Goal: Task Accomplishment & Management: Manage account settings

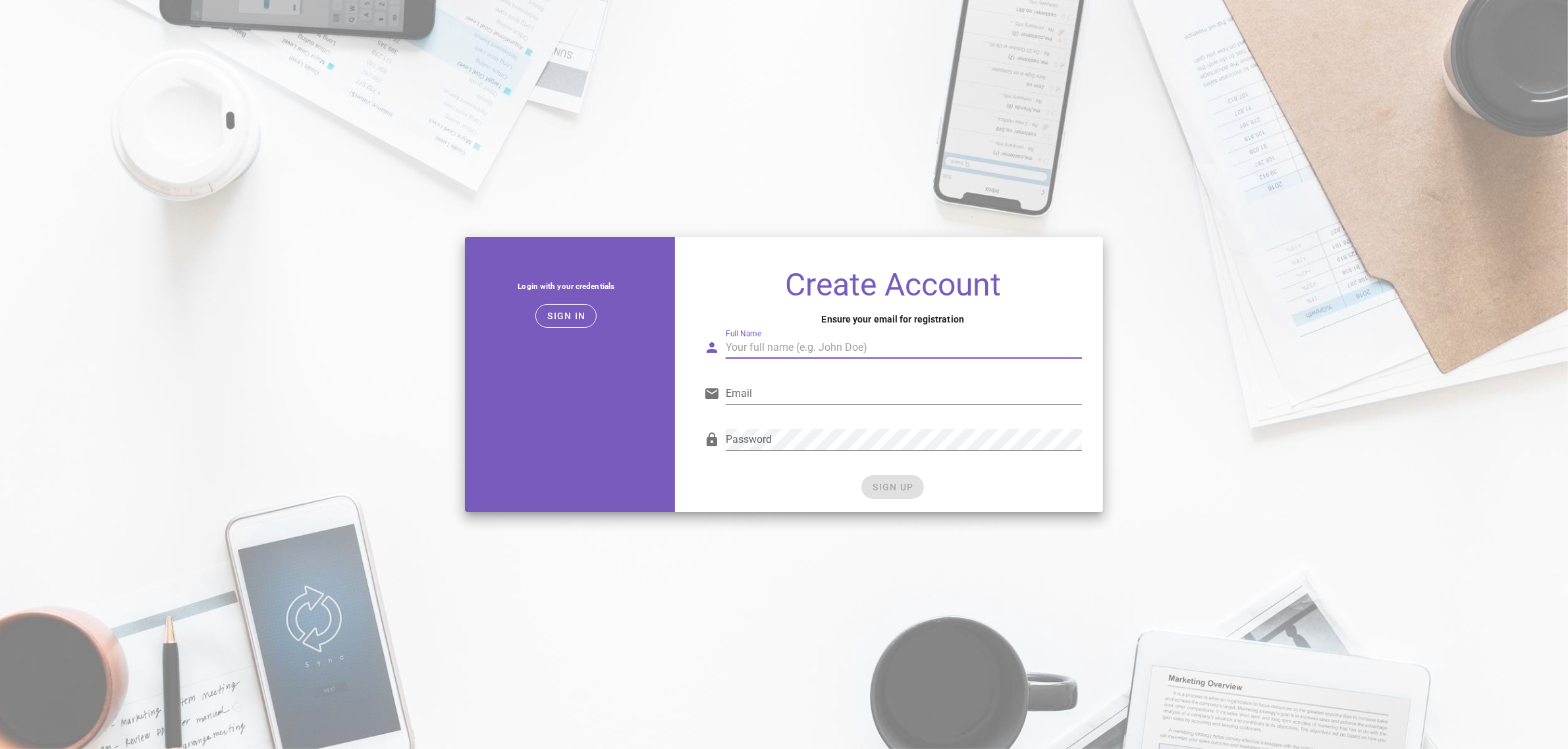
click at [801, 357] on input "Full Name" at bounding box center [903, 347] width 355 height 21
click at [750, 349] on input "Full Name" at bounding box center [903, 347] width 355 height 21
click at [771, 353] on input "Full Name" at bounding box center [903, 347] width 355 height 21
click at [755, 347] on div "Full Name" at bounding box center [903, 347] width 355 height 21
paste input "Desarrollador TD"
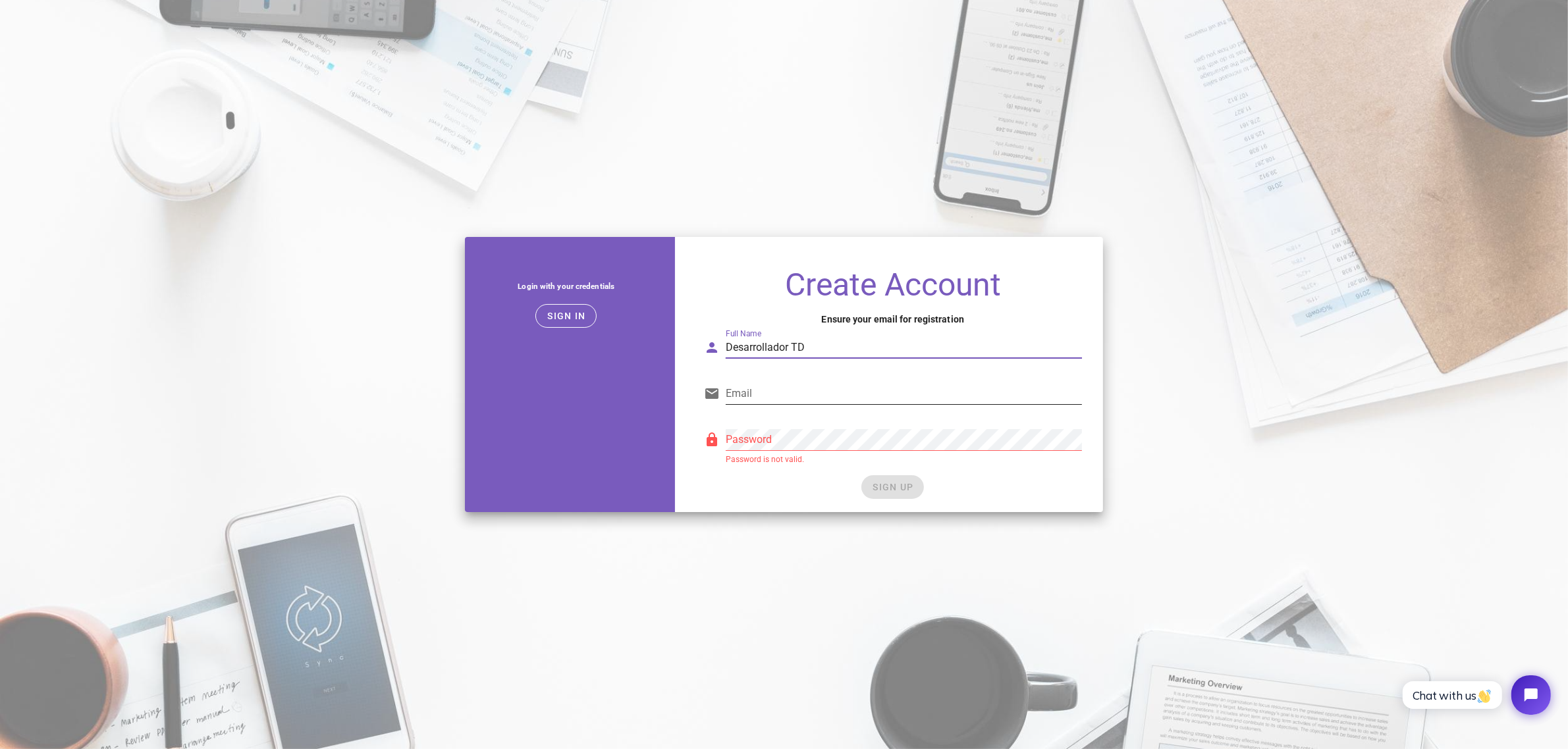
type input "Desarrollador TD"
click at [797, 396] on input "Email" at bounding box center [903, 394] width 355 height 21
type input "desarrolladorestd@gprovivienda.com"
click at [657, 445] on div "Login with your credentials Sign in Create Account Ensure your email for regist…" at bounding box center [783, 374] width 653 height 291
click at [892, 494] on button "SIGN UP" at bounding box center [892, 487] width 63 height 24
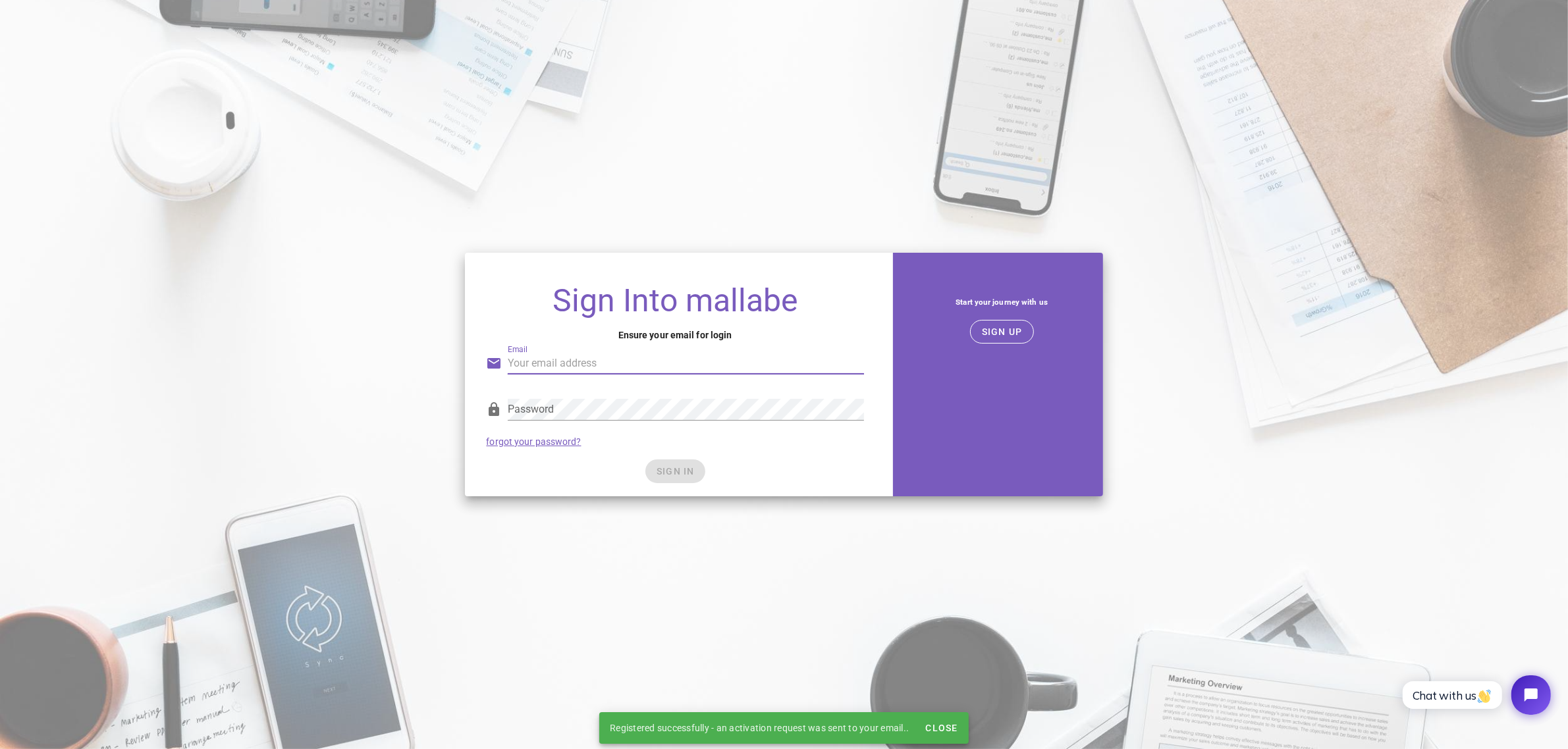
click at [750, 364] on input "Email" at bounding box center [685, 363] width 355 height 21
type input "desarrolladorestd@gprovivienda.com"
click at [650, 419] on div "Password" at bounding box center [685, 409] width 355 height 21
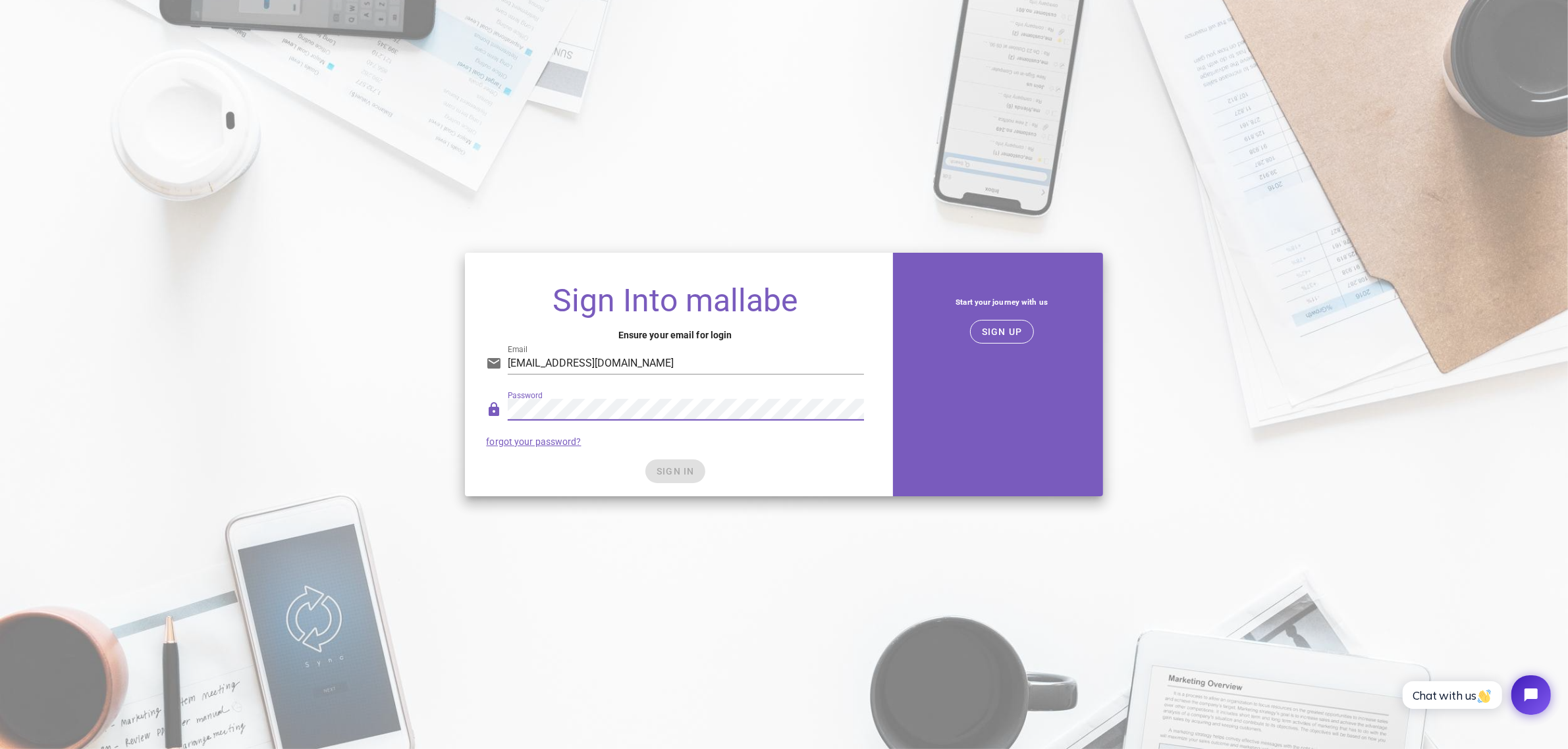
click at [674, 419] on div "Password" at bounding box center [685, 409] width 355 height 21
click at [369, 363] on div "Sign Into mallabe Ensure your email for login Email desarrolladorestd@gprovivie…" at bounding box center [784, 374] width 1568 height 260
click at [716, 367] on input "desarrolladorestd@gprovivienda.com" at bounding box center [685, 363] width 355 height 21
click at [604, 419] on div "Password" at bounding box center [685, 409] width 355 height 21
drag, startPoint x: 729, startPoint y: 474, endPoint x: 697, endPoint y: 468, distance: 32.6
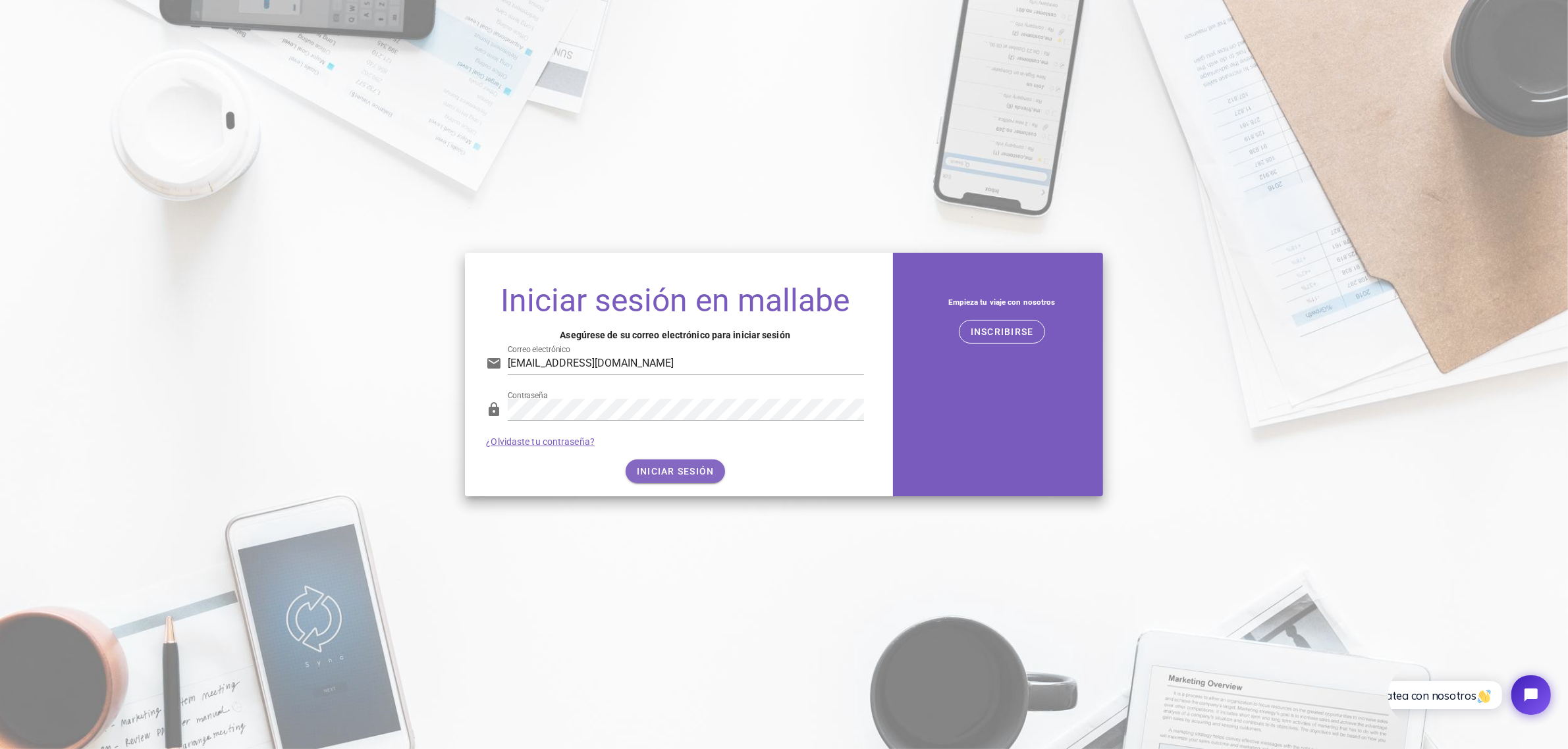
click at [729, 474] on div "INICIAR SESIÓN" at bounding box center [674, 471] width 377 height 24
click at [697, 468] on font "INICIAR SESIÓN" at bounding box center [676, 472] width 77 height 11
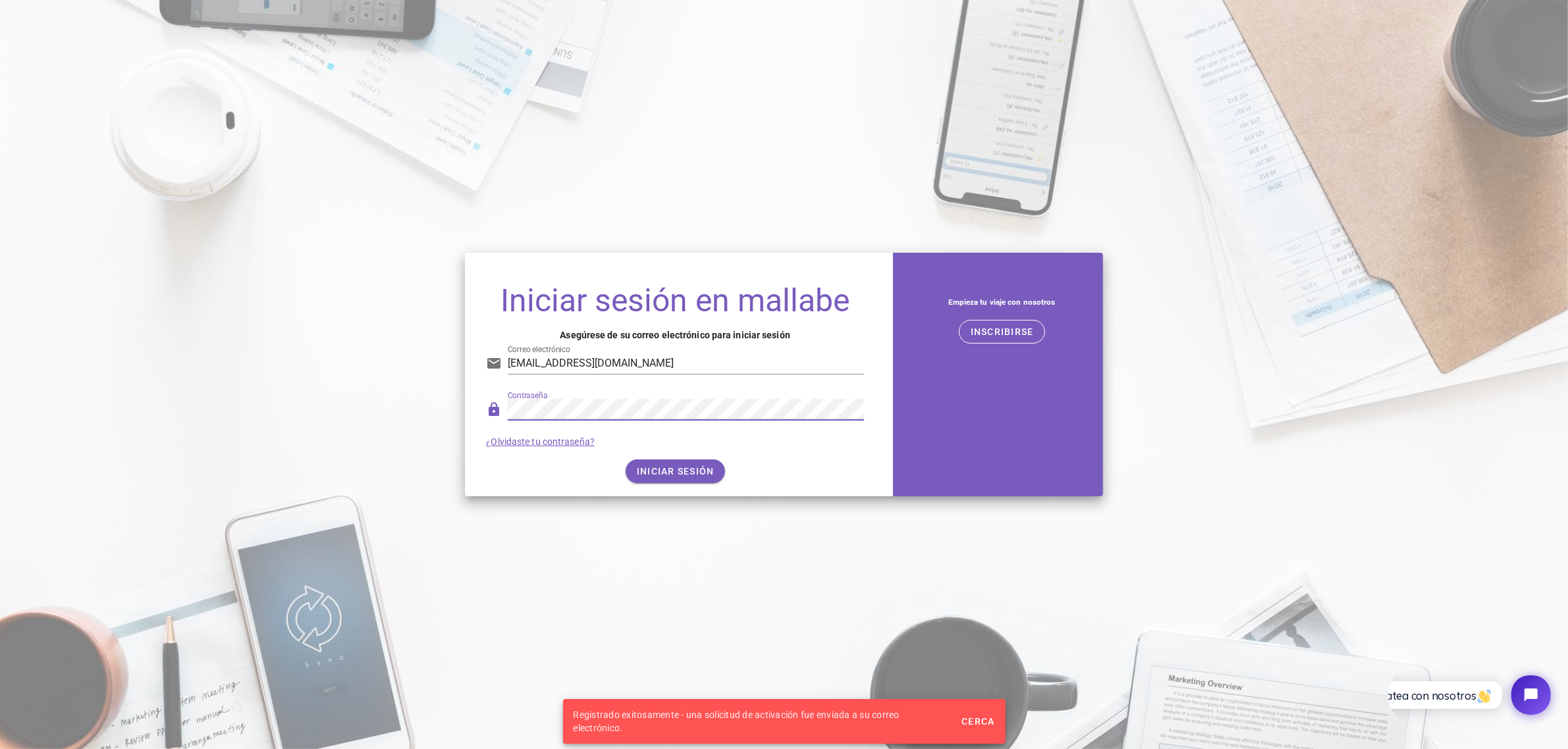
click at [473, 405] on div "Iniciar sesión en mallabe Asegúrese de su correo electrónico para iniciar sesió…" at bounding box center [674, 385] width 419 height 222
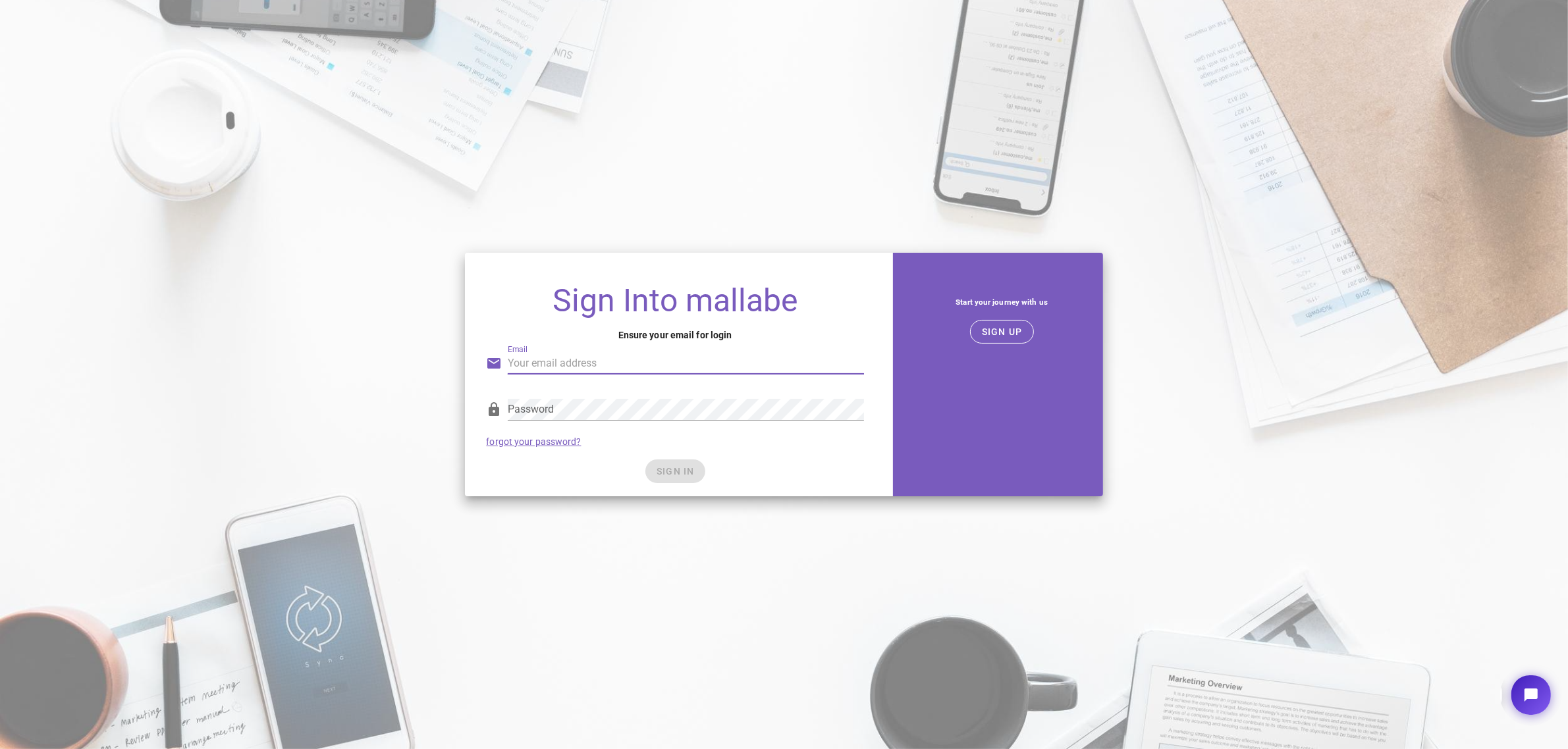
click at [791, 370] on input "Email" at bounding box center [685, 363] width 355 height 21
click at [663, 370] on input "Email" at bounding box center [685, 363] width 355 height 21
type input "desarrolladorestd@gprovivienda.com"
click at [550, 374] on div "Email desarrolladorestd@gprovivienda.com" at bounding box center [685, 363] width 355 height 21
click at [610, 393] on div "Password Password is not valid." at bounding box center [674, 413] width 377 height 43
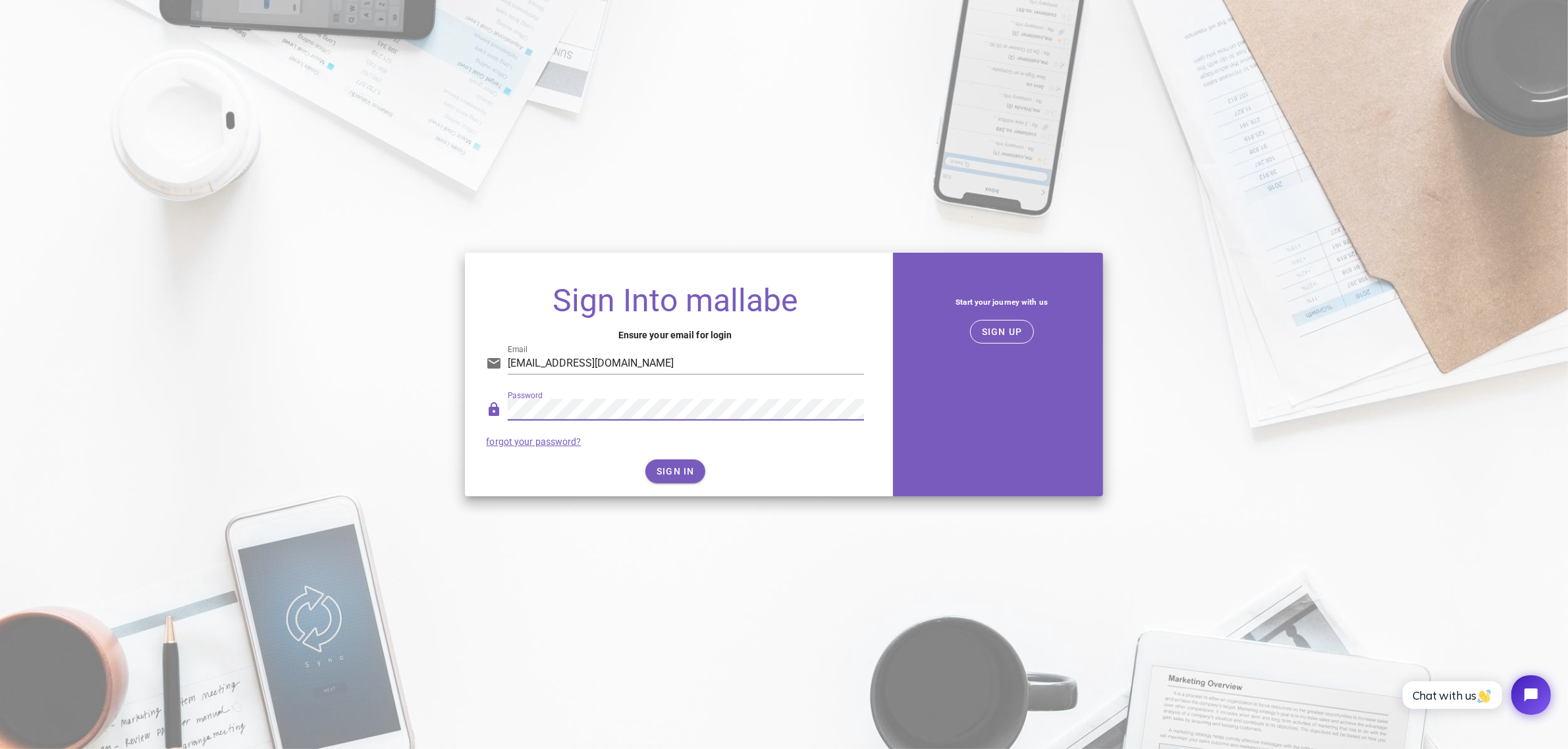
click at [672, 491] on div "Sign Into mallabe Ensure your email for login Email desarrolladorestd@gprovivie…" at bounding box center [674, 385] width 419 height 222
click at [676, 476] on span "SIGN IN" at bounding box center [675, 472] width 39 height 11
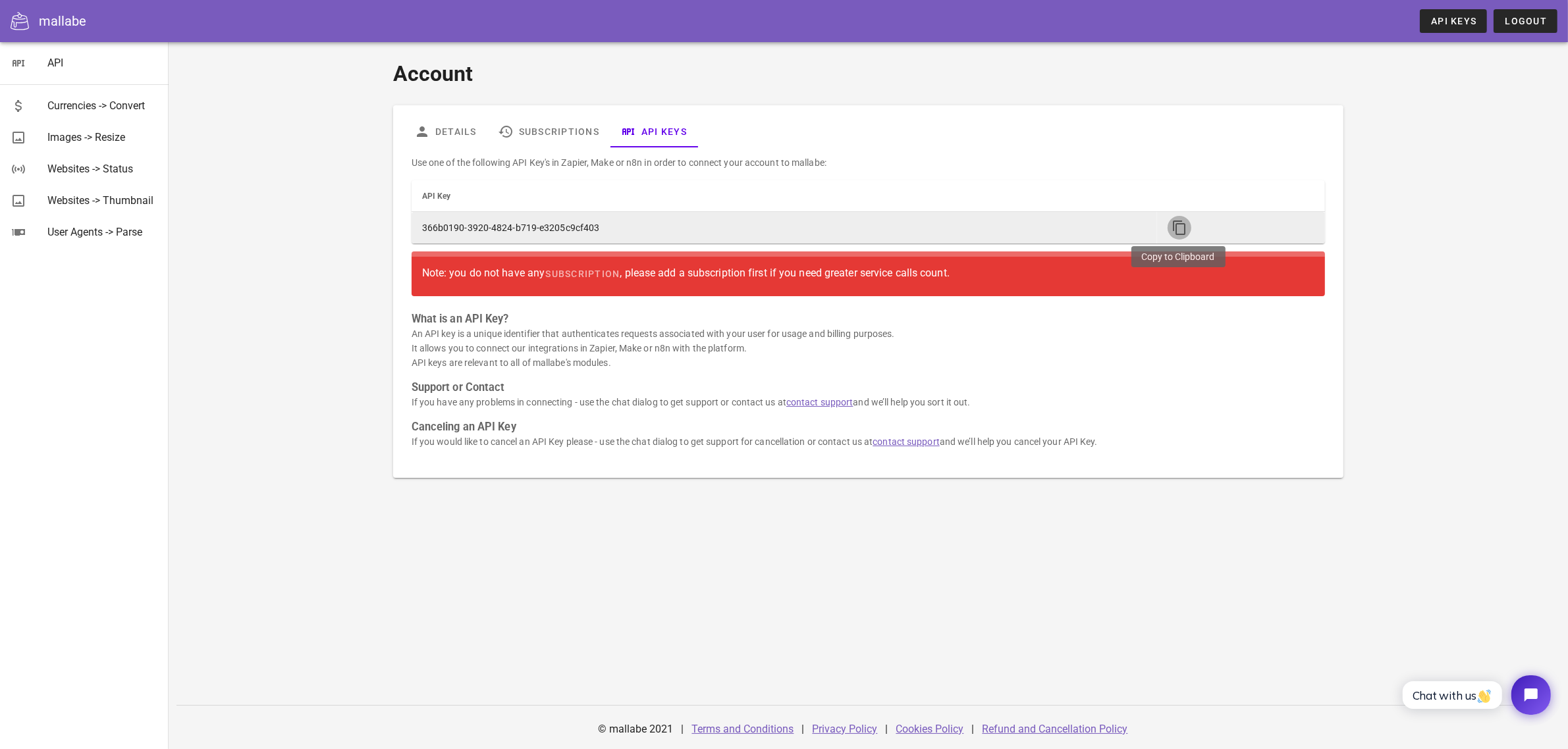
click at [1175, 224] on icon "button" at bounding box center [1179, 228] width 16 height 16
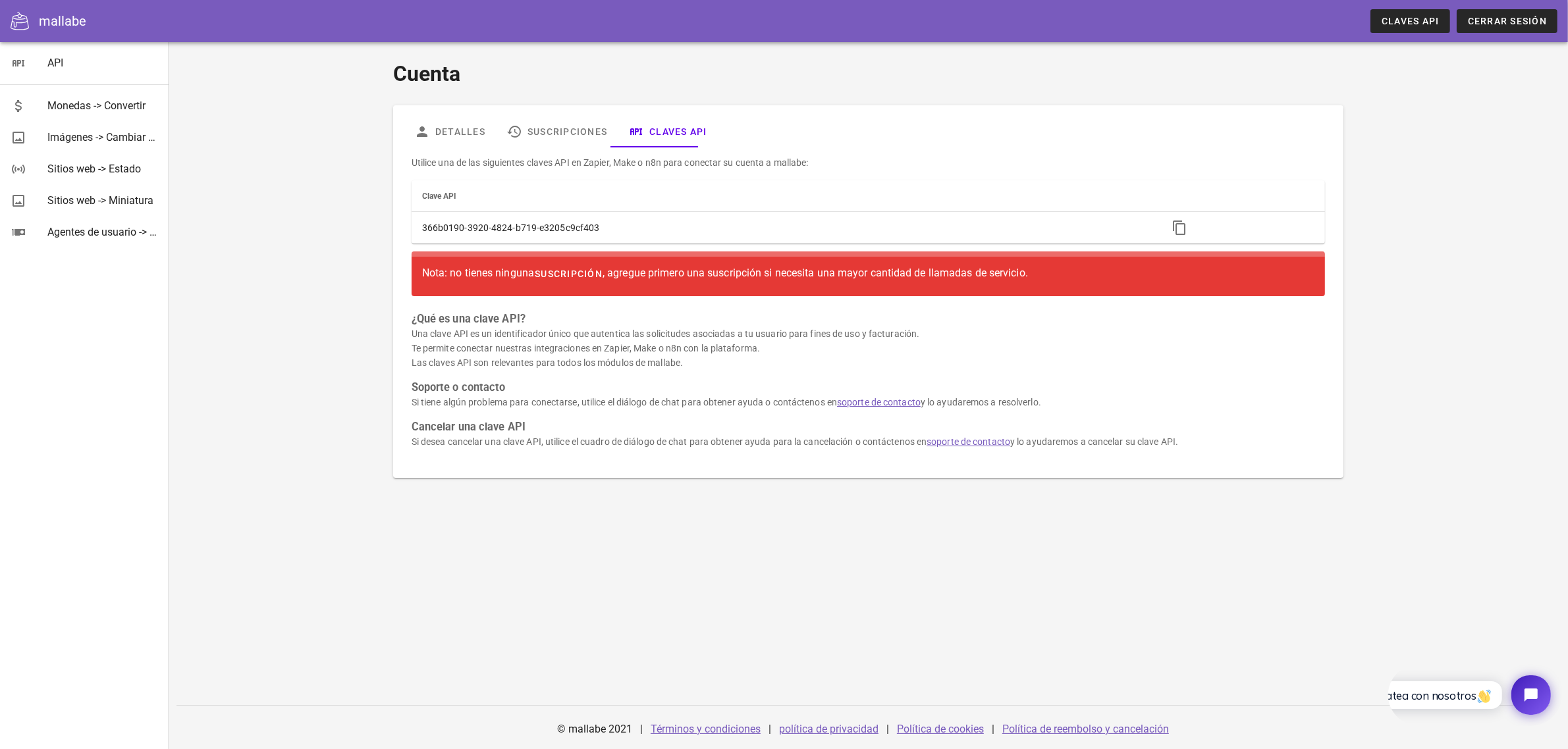
click at [580, 274] on font "suscripción" at bounding box center [569, 274] width 68 height 11
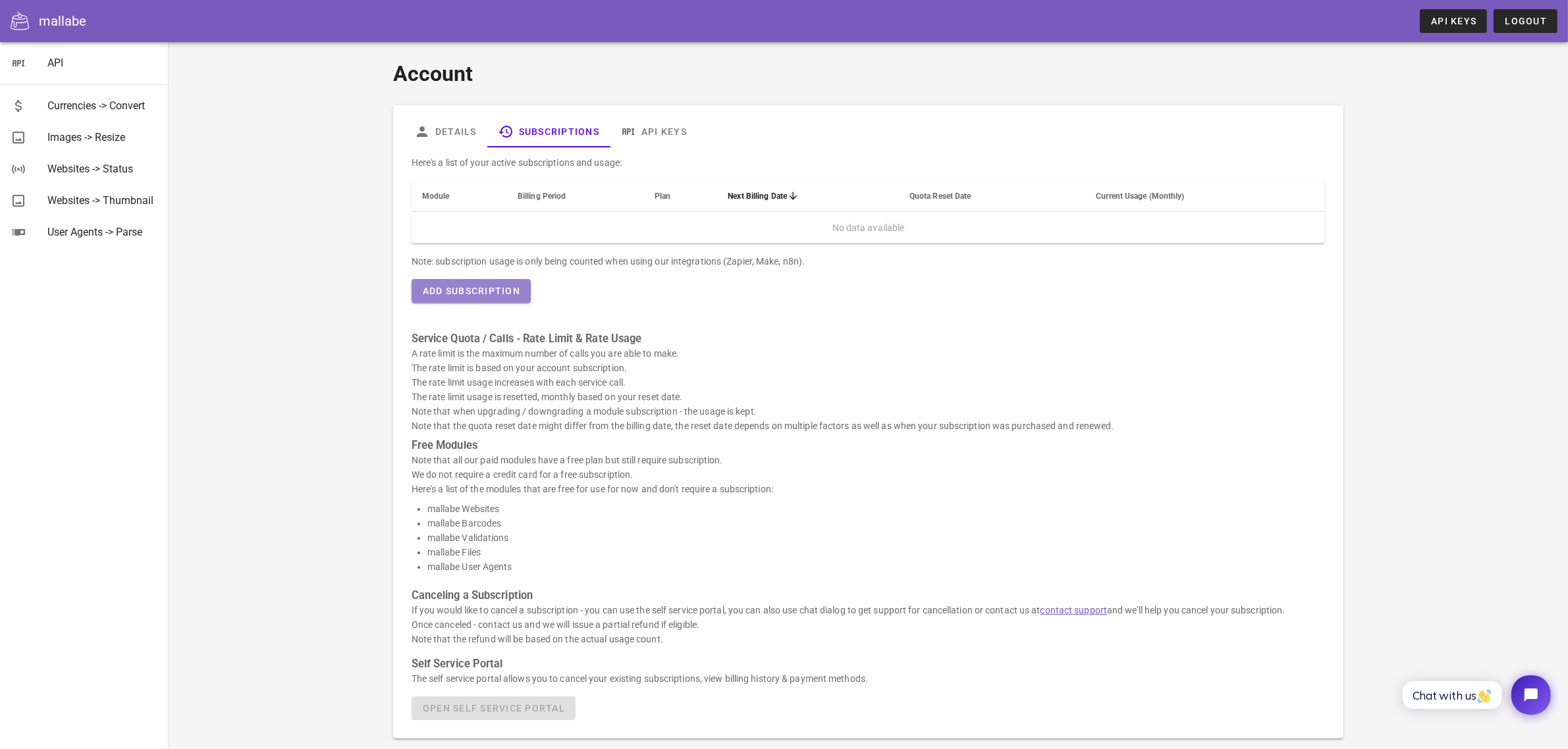
click at [476, 301] on button "Add Subscription" at bounding box center [470, 291] width 119 height 24
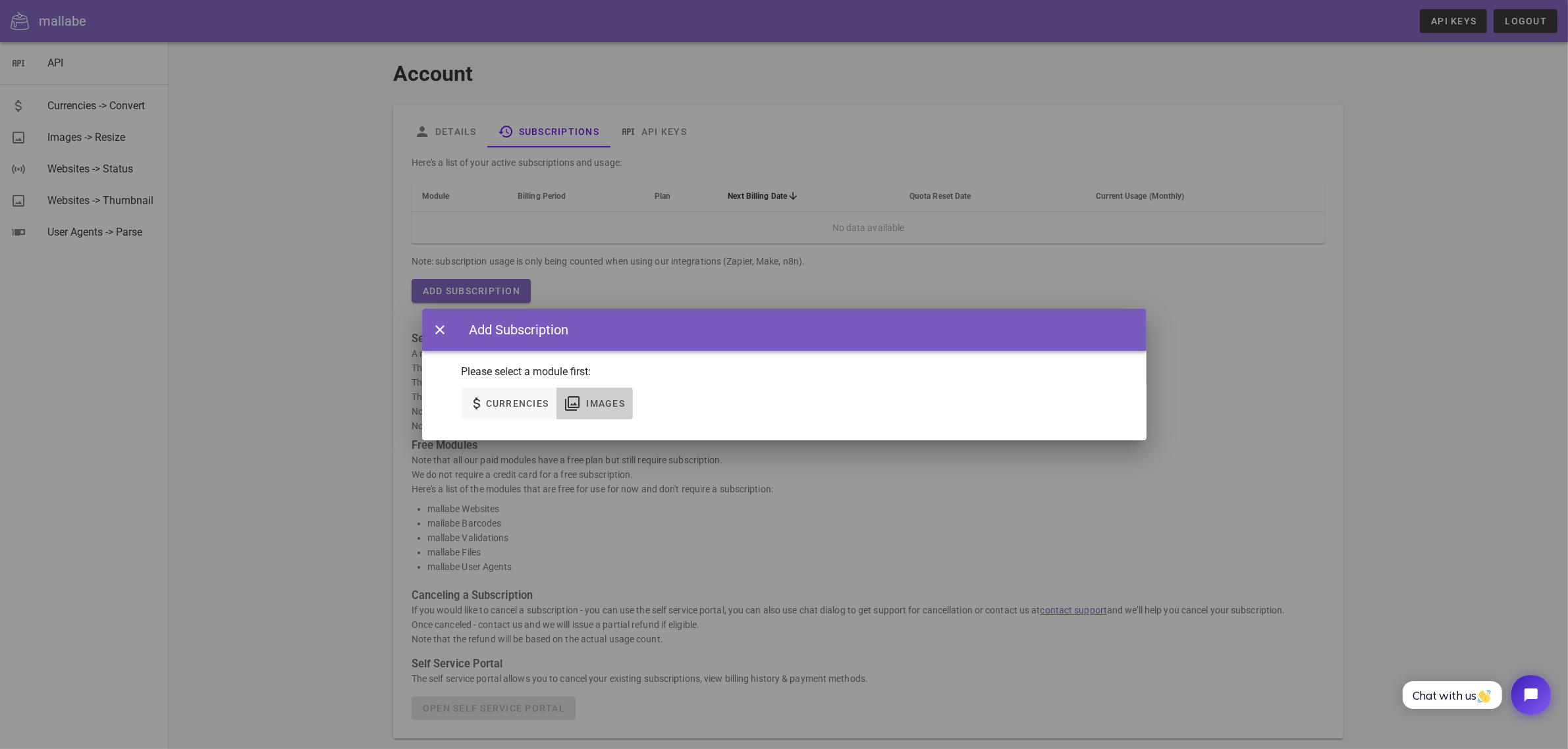
click at [587, 407] on span "Images" at bounding box center [605, 404] width 39 height 11
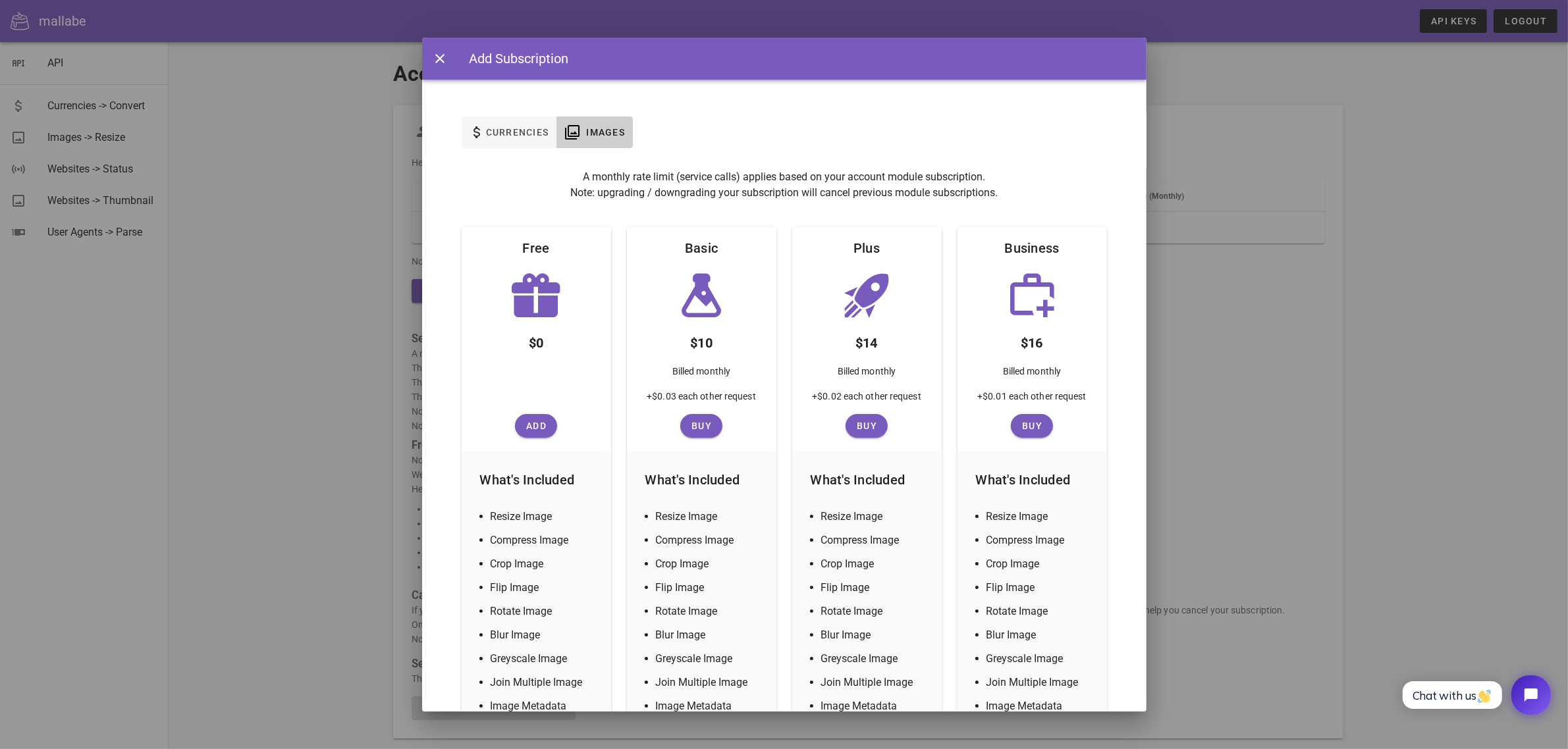
scroll to position [164, 0]
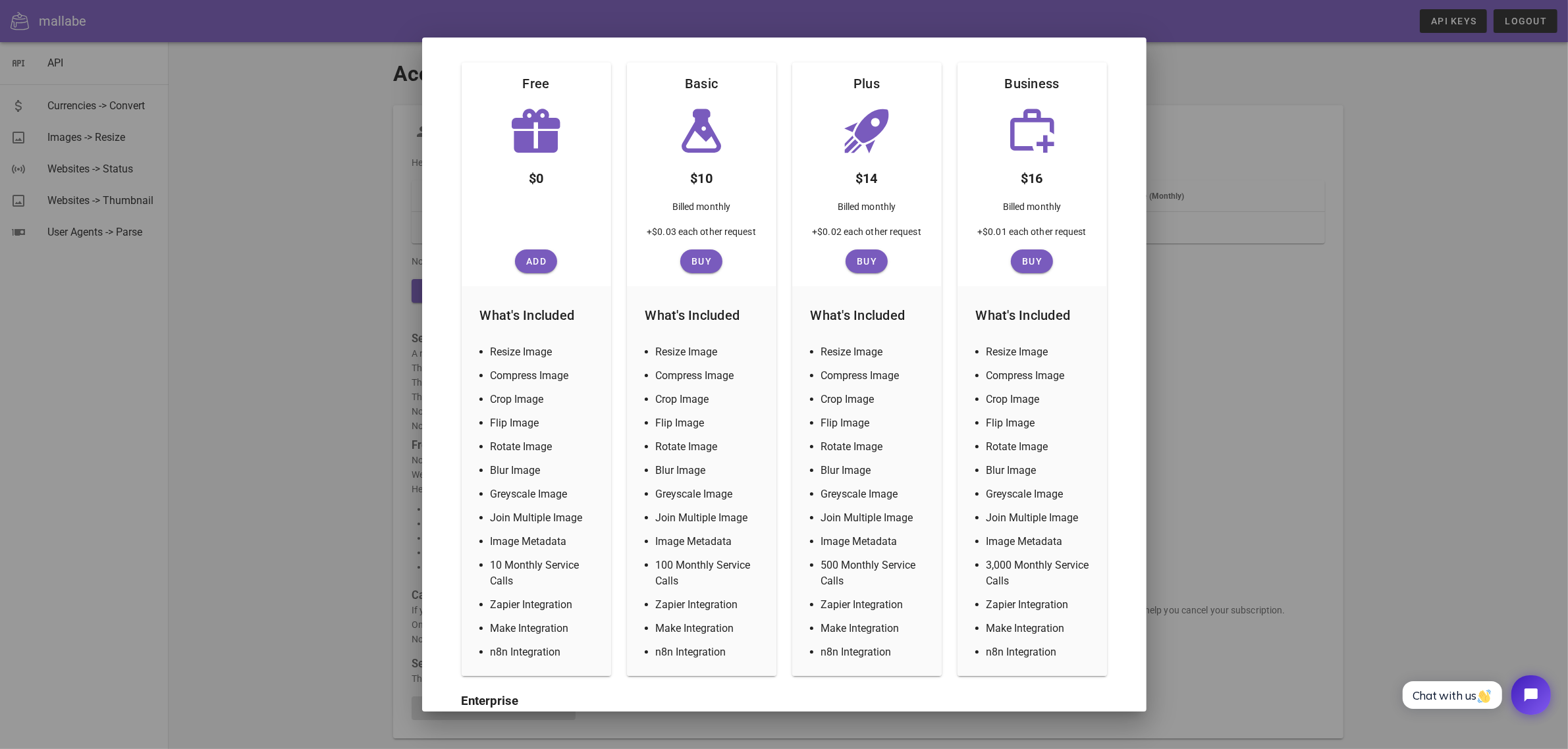
click at [354, 146] on div at bounding box center [784, 374] width 1568 height 749
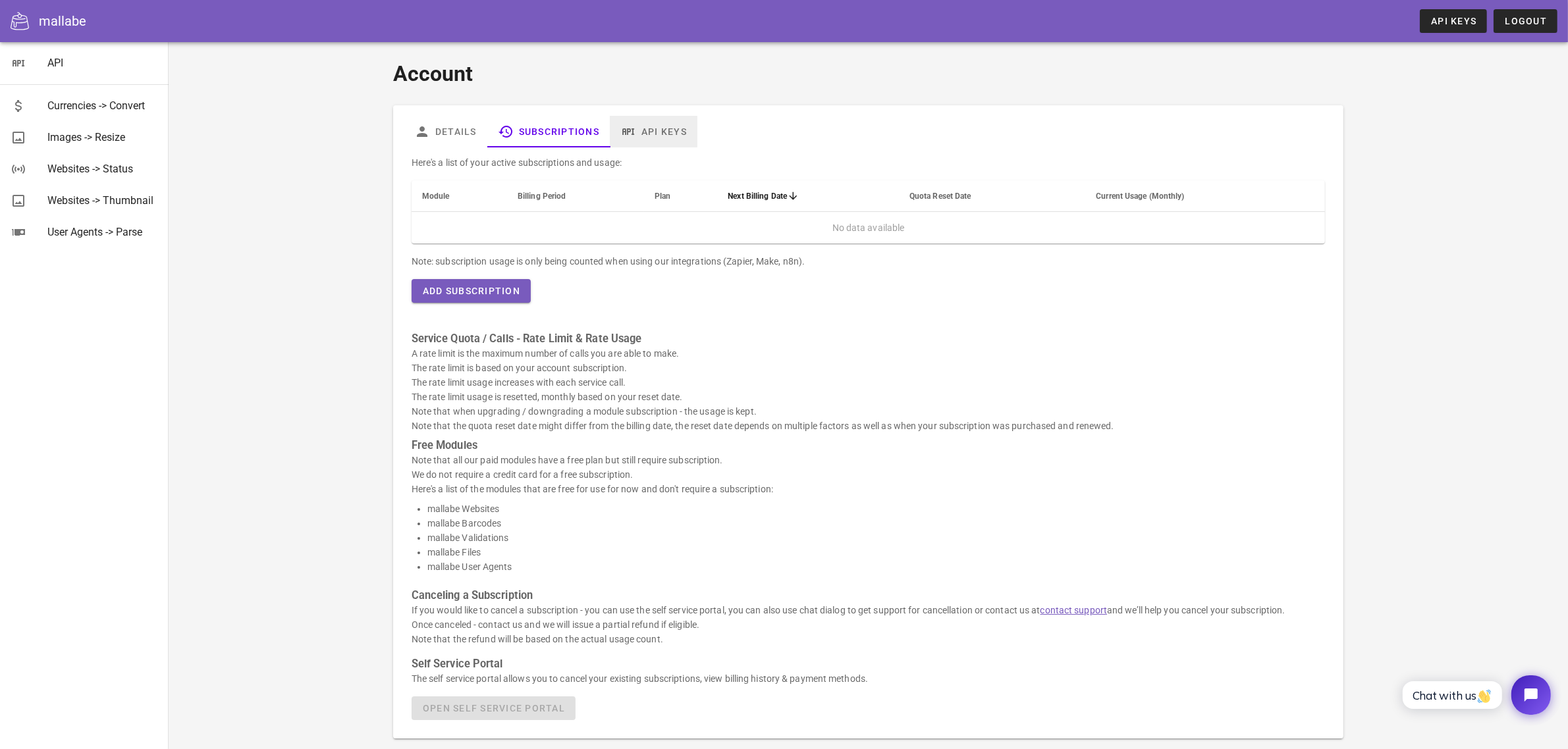
click at [665, 145] on link "API Keys" at bounding box center [653, 132] width 88 height 32
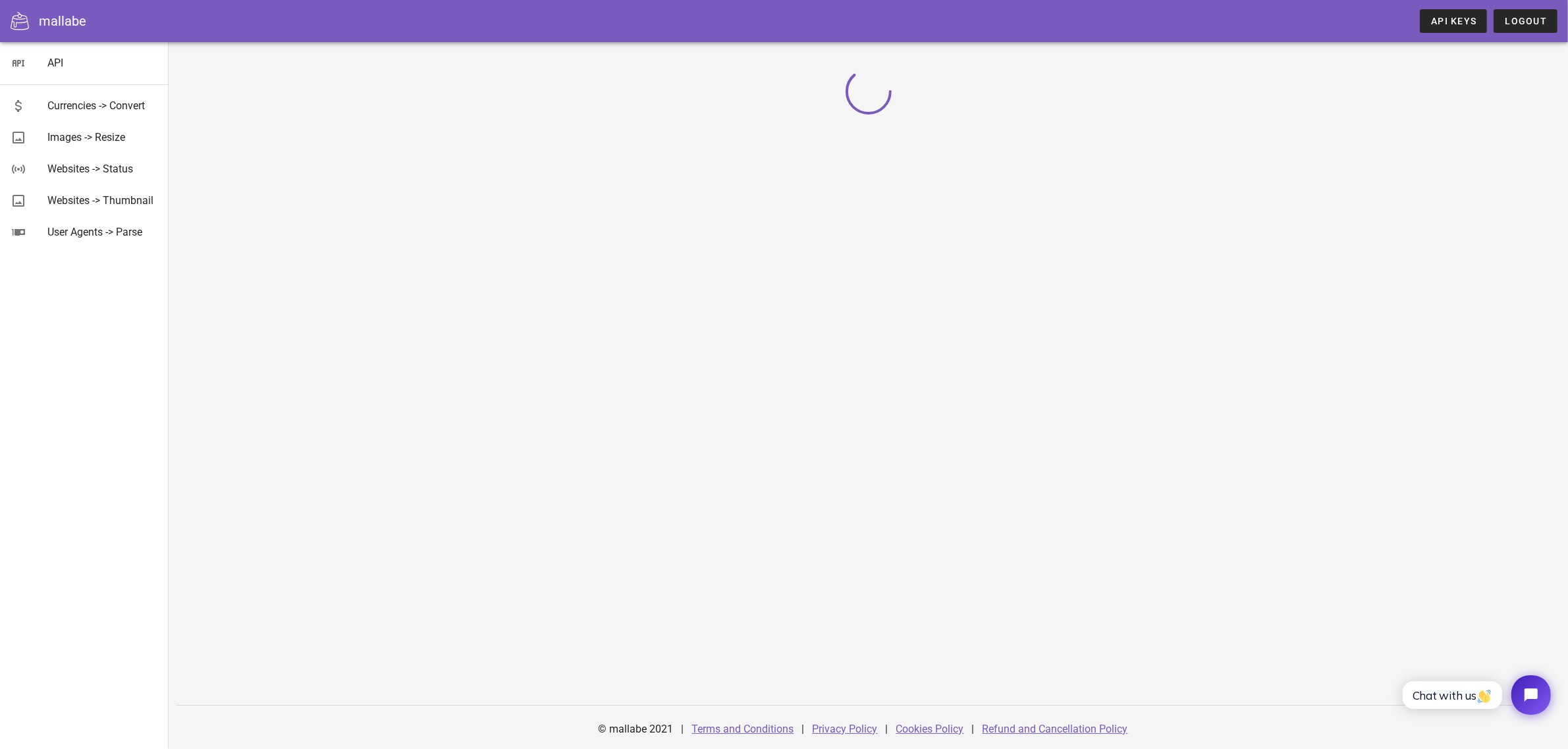
click at [455, 130] on div at bounding box center [868, 116] width 1175 height 149
click at [454, 130] on div at bounding box center [868, 116] width 1175 height 149
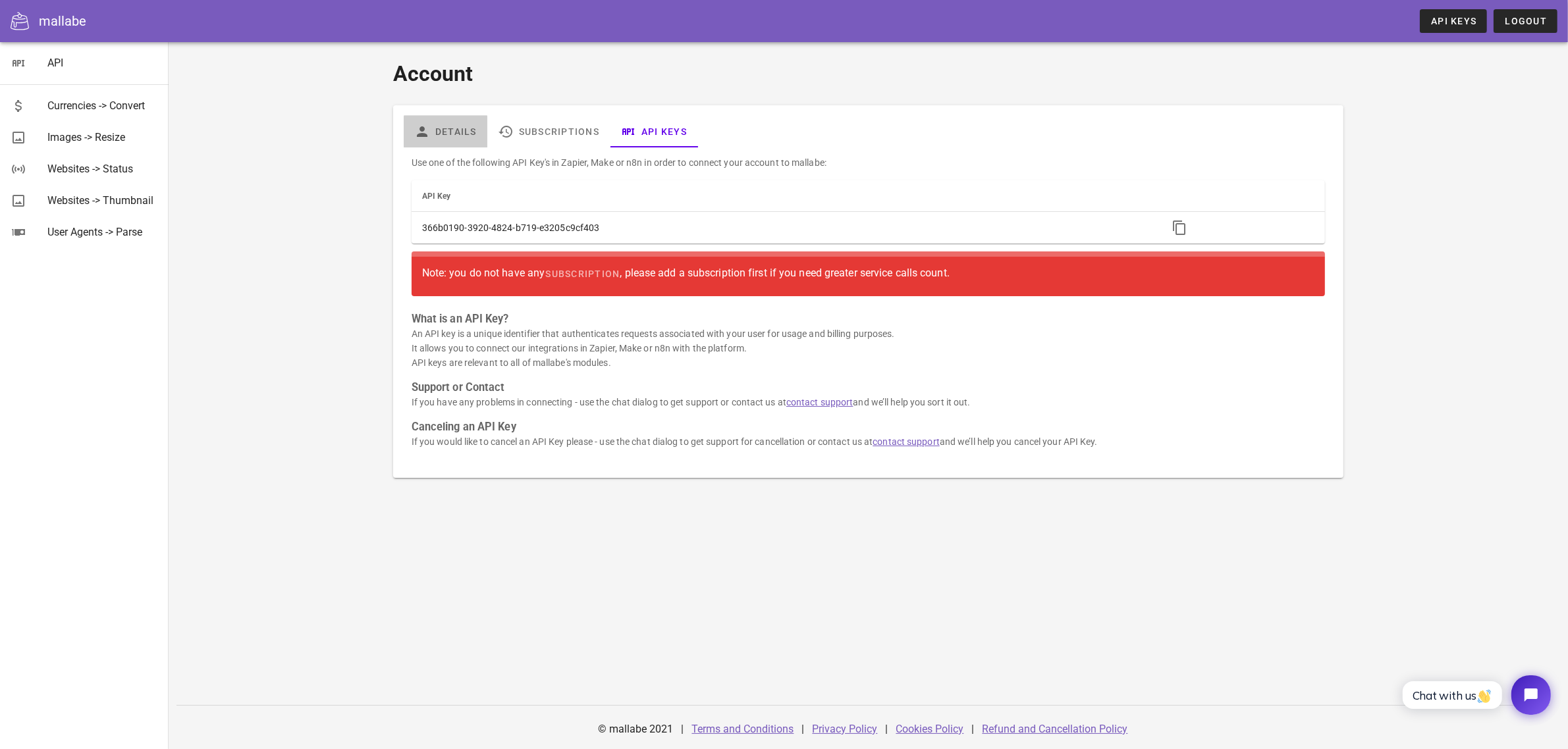
click at [447, 136] on link "Details" at bounding box center [445, 132] width 84 height 32
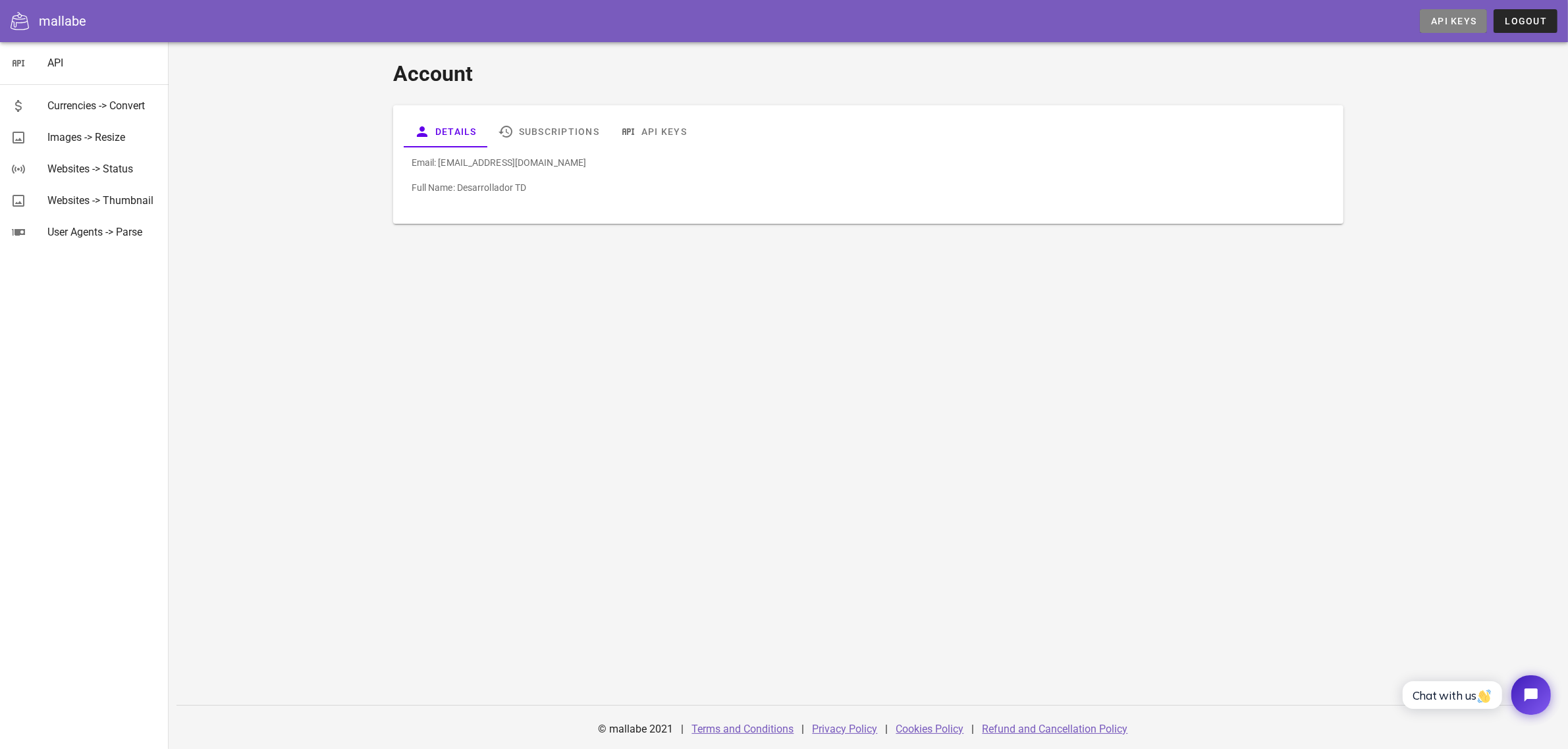
click at [1449, 23] on span "API Keys" at bounding box center [1453, 21] width 46 height 11
